Goal: Task Accomplishment & Management: Manage account settings

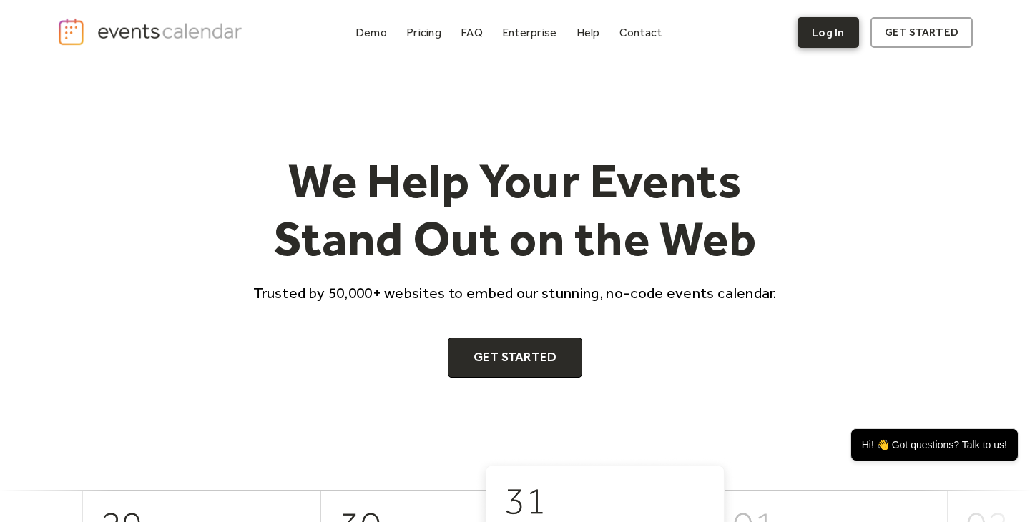
click at [830, 34] on link "Log In" at bounding box center [828, 32] width 61 height 31
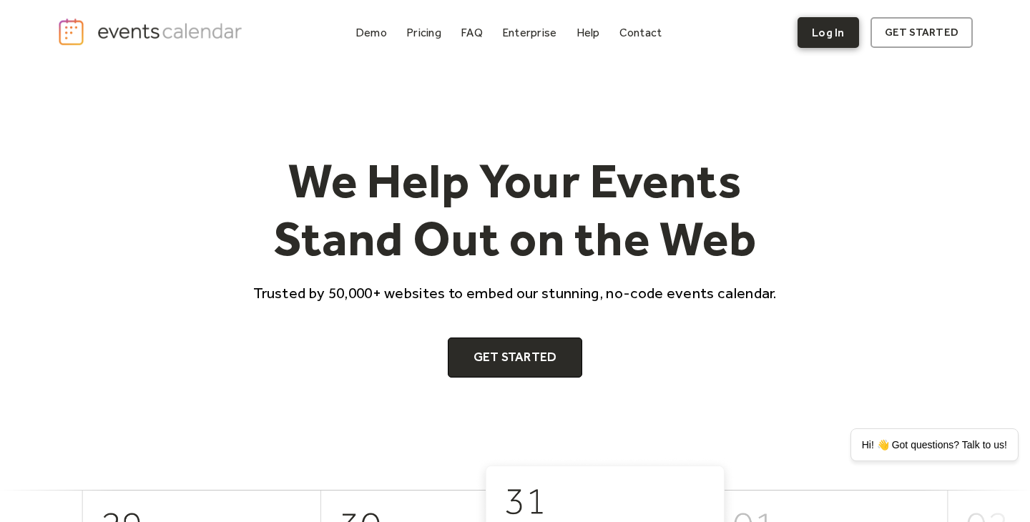
click at [822, 36] on link "Log In" at bounding box center [828, 32] width 61 height 31
